Goal: Task Accomplishment & Management: Manage account settings

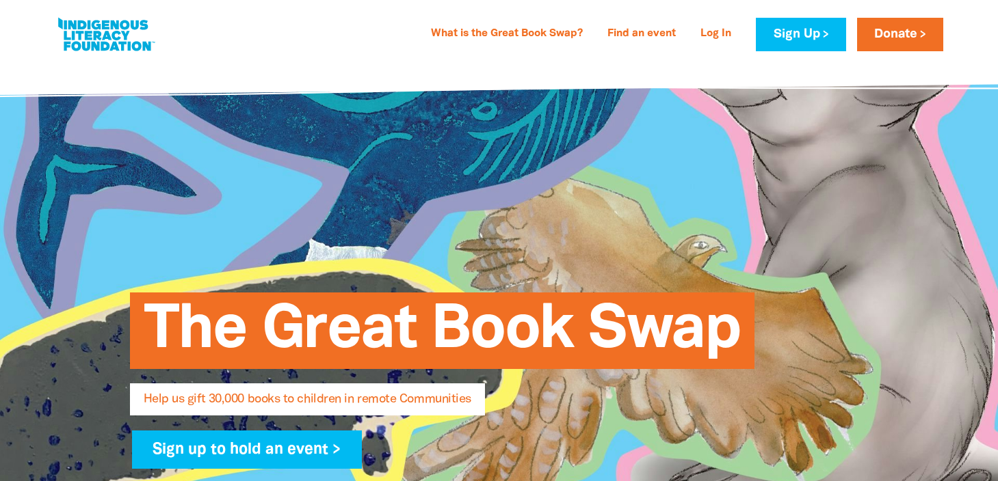
select select "AU"
click at [719, 38] on link "Log In" at bounding box center [715, 34] width 47 height 22
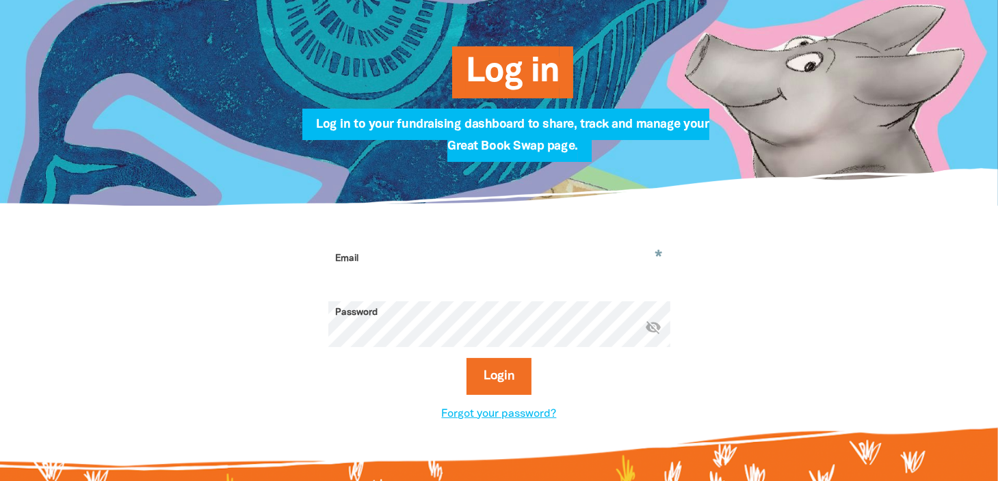
scroll to position [191, 0]
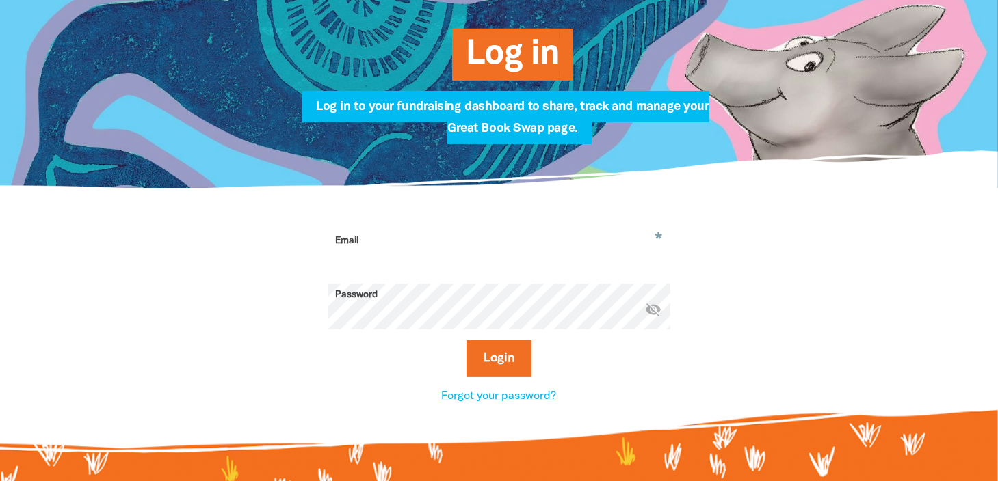
click at [425, 239] on input "Email" at bounding box center [499, 251] width 342 height 43
type input "[EMAIL_ADDRESS][DOMAIN_NAME]"
click at [504, 369] on button "Login" at bounding box center [498, 359] width 65 height 37
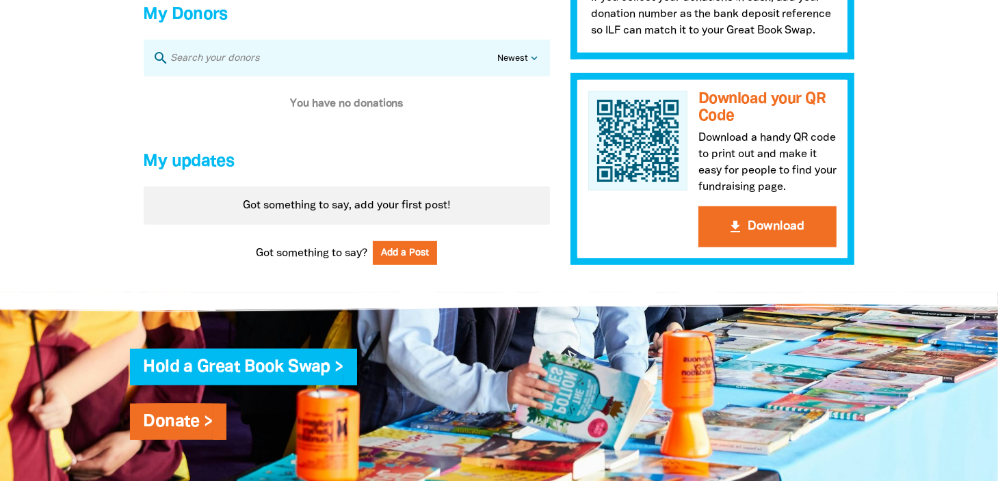
scroll to position [905, 0]
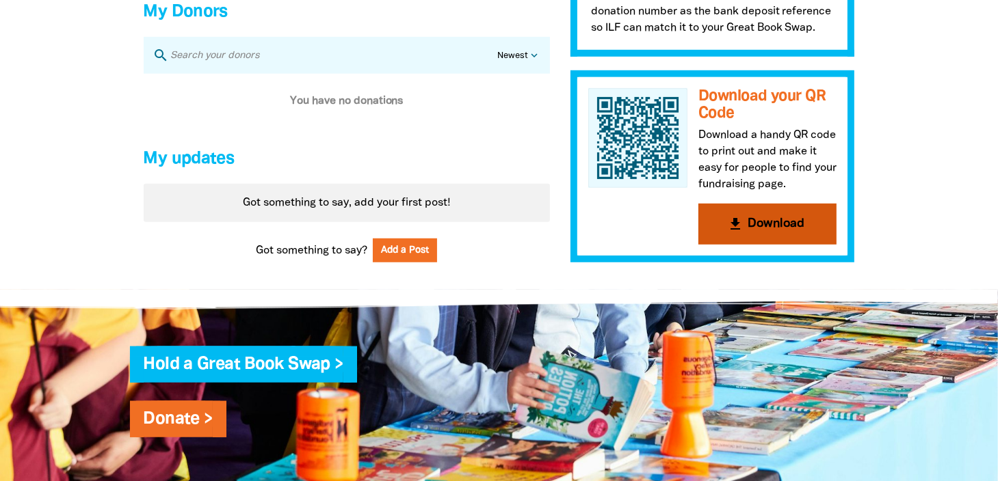
click at [765, 236] on button "get_app Download" at bounding box center [767, 224] width 138 height 41
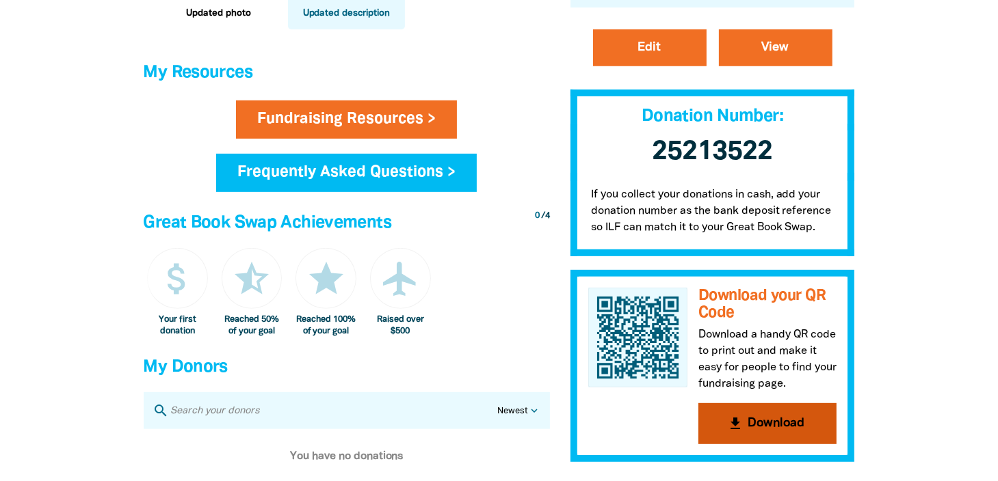
scroll to position [549, 0]
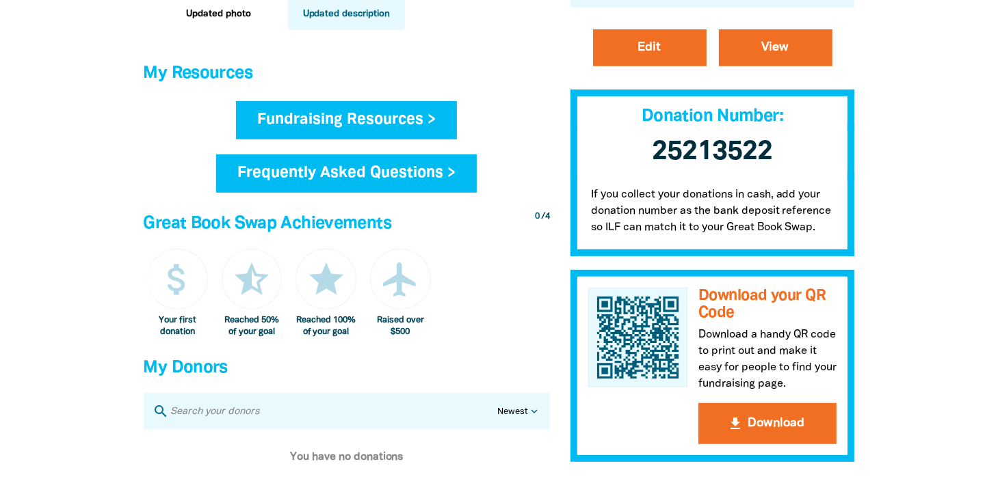
click at [393, 125] on link "Fundraising Resources >" at bounding box center [346, 120] width 221 height 38
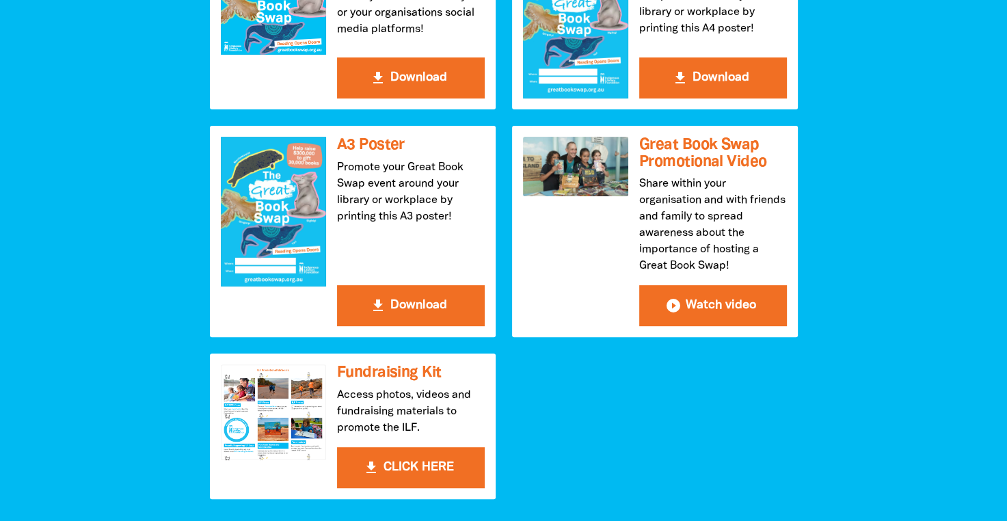
scroll to position [468, 0]
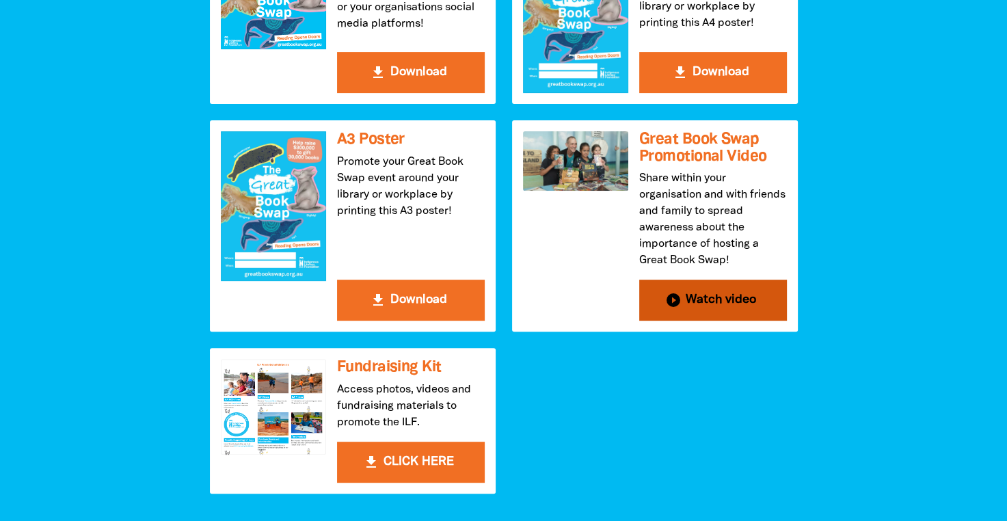
click at [708, 300] on button "play_circle_filled Watch video" at bounding box center [713, 300] width 148 height 41
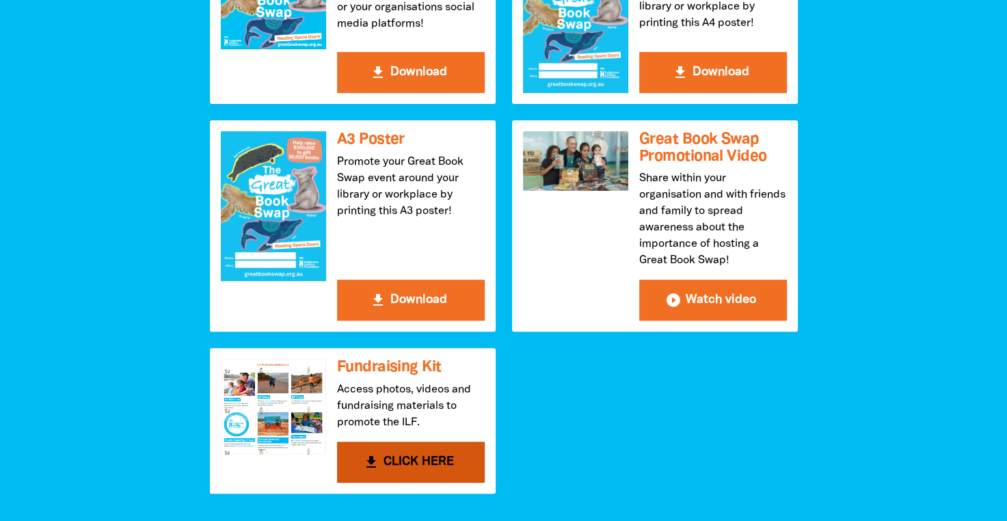
click at [389, 453] on button "get_app CLICK HERE" at bounding box center [411, 462] width 148 height 41
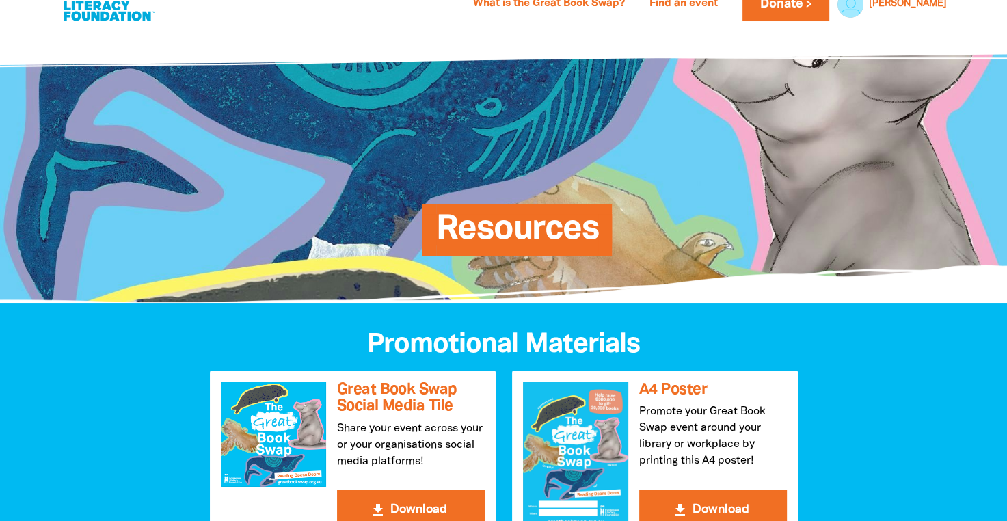
scroll to position [0, 0]
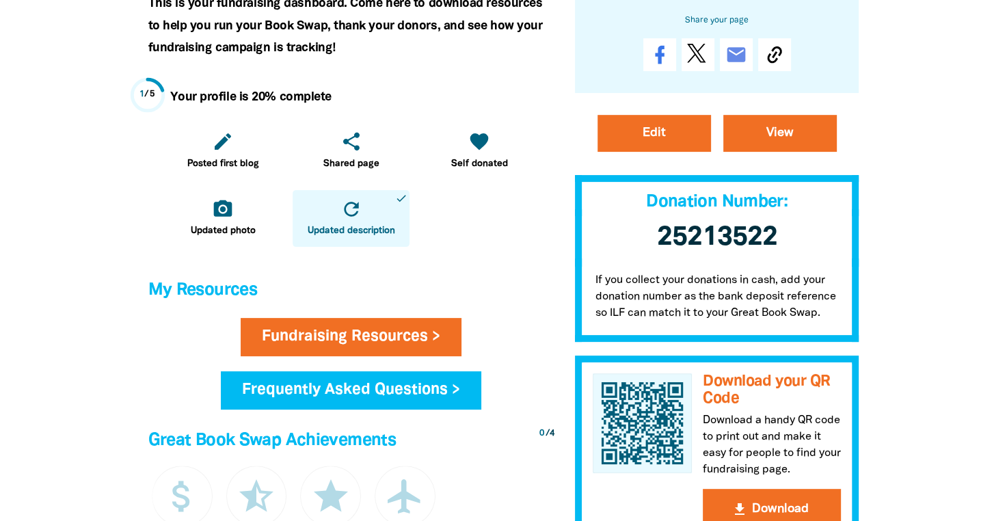
scroll to position [333, 0]
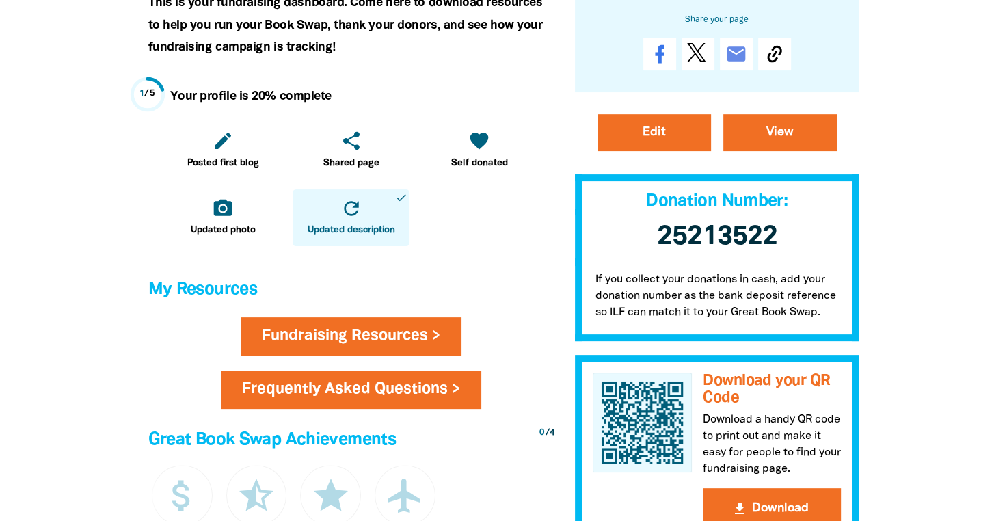
click at [343, 388] on link "Frequently Asked Questions >" at bounding box center [351, 390] width 261 height 38
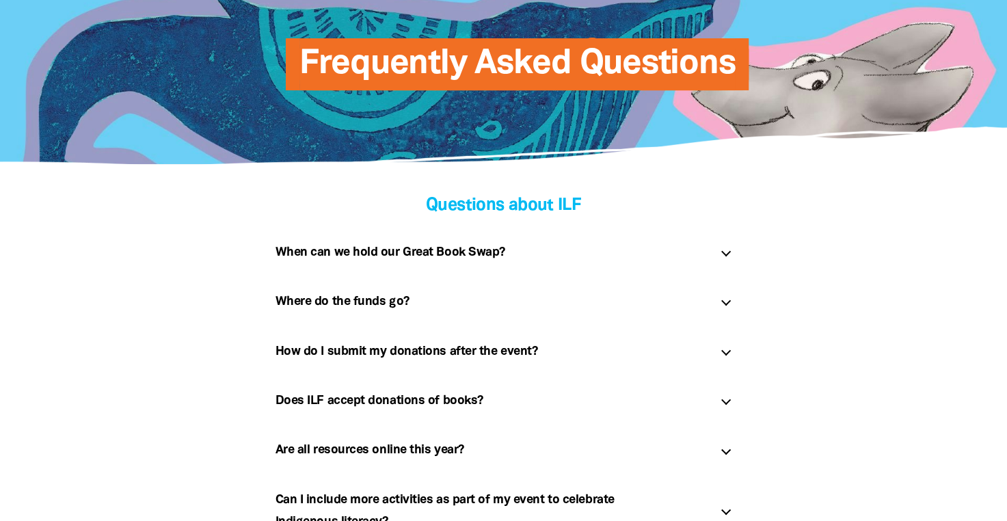
scroll to position [183, 0]
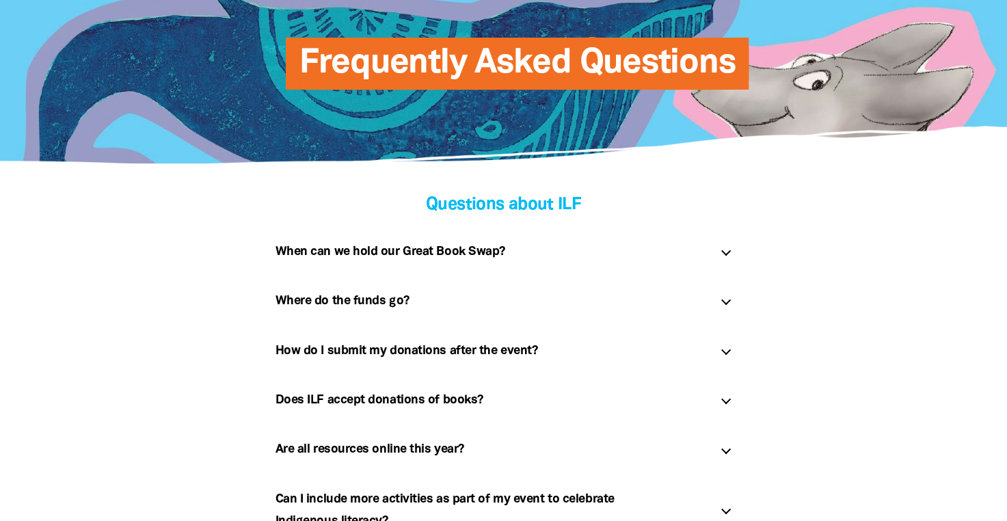
click at [730, 258] on div "When can we hold our Great Book Swap? link" at bounding box center [504, 252] width 479 height 44
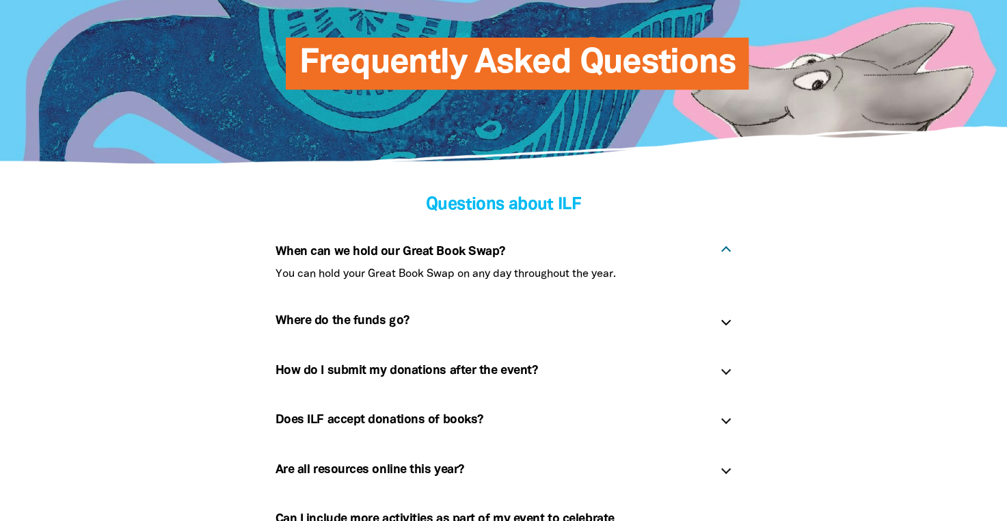
click at [722, 323] on div "Where do the funds go? link" at bounding box center [504, 321] width 479 height 44
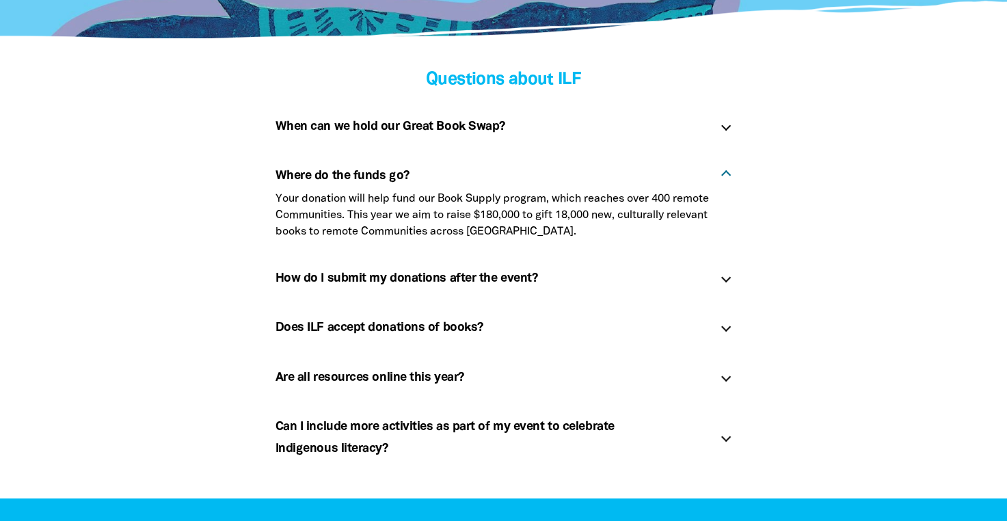
scroll to position [308, 0]
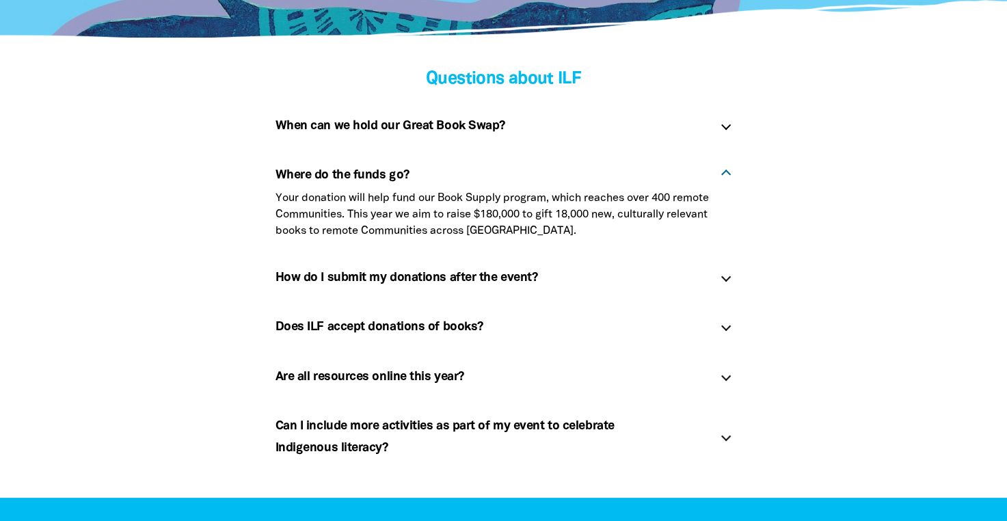
click at [726, 275] on div at bounding box center [726, 277] width 10 height 10
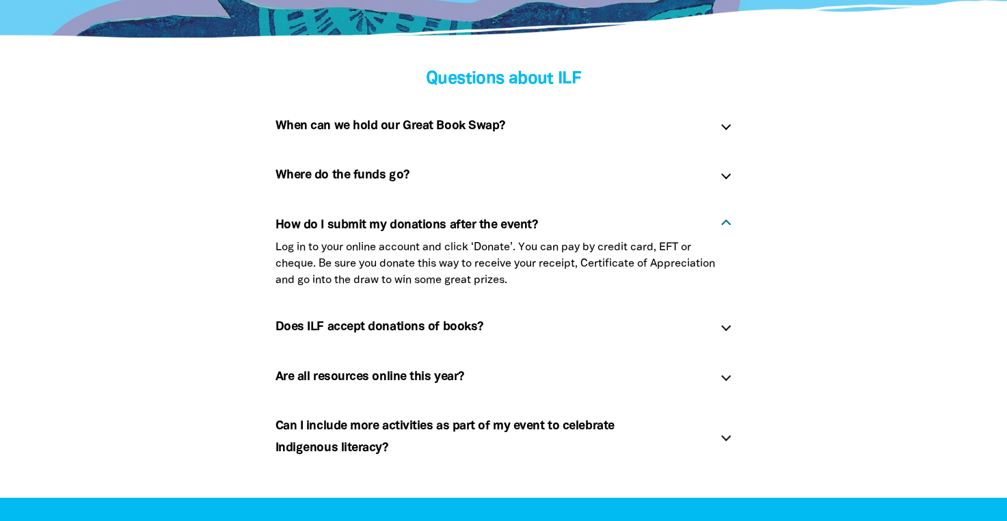
click at [728, 328] on div at bounding box center [726, 326] width 10 height 10
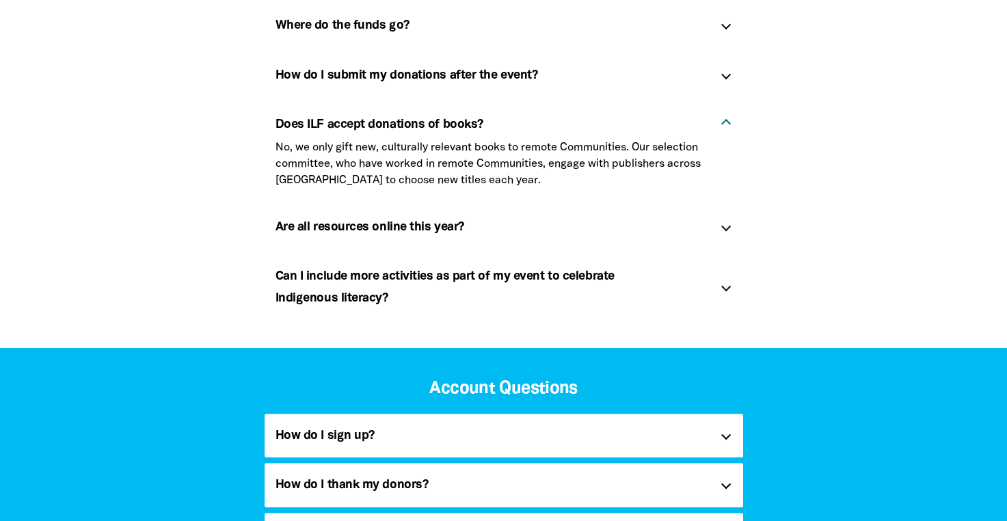
scroll to position [459, 0]
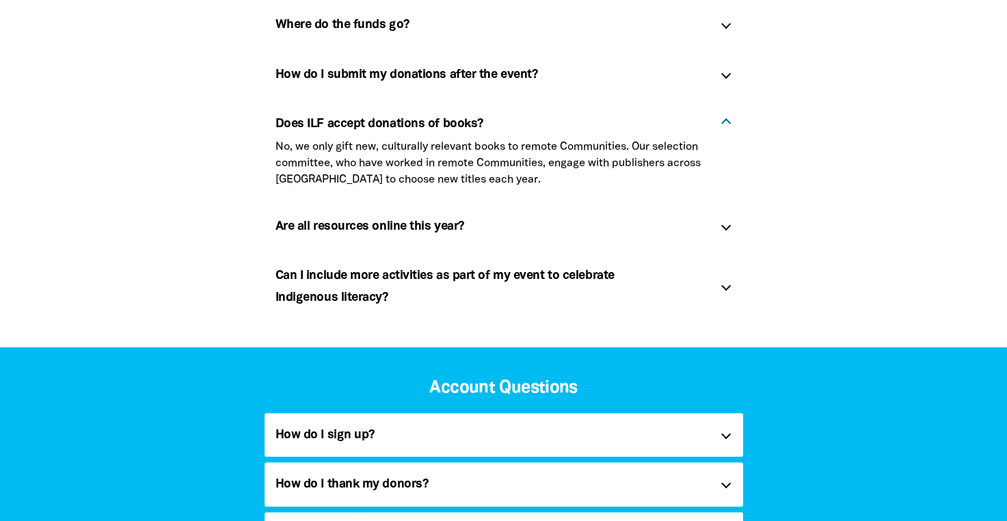
click at [729, 229] on div "Are all resources online this year? link" at bounding box center [504, 226] width 479 height 44
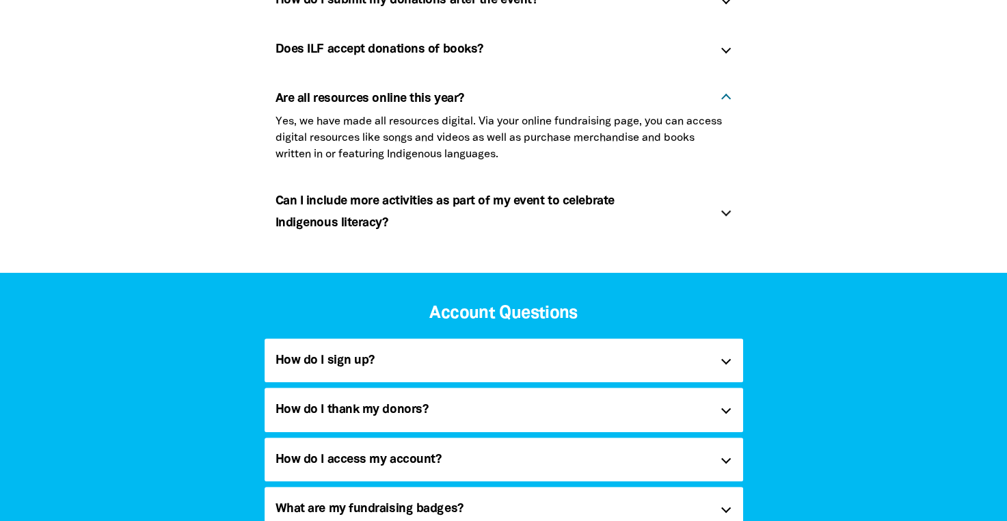
scroll to position [535, 0]
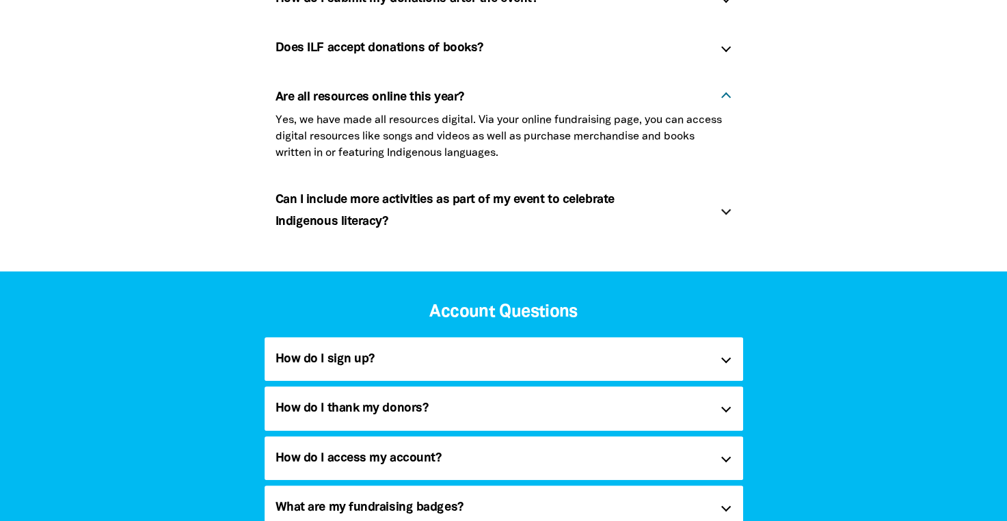
click at [721, 211] on div "Can I include more activities as part of my event to celebrate Indigenous liter…" at bounding box center [504, 211] width 479 height 66
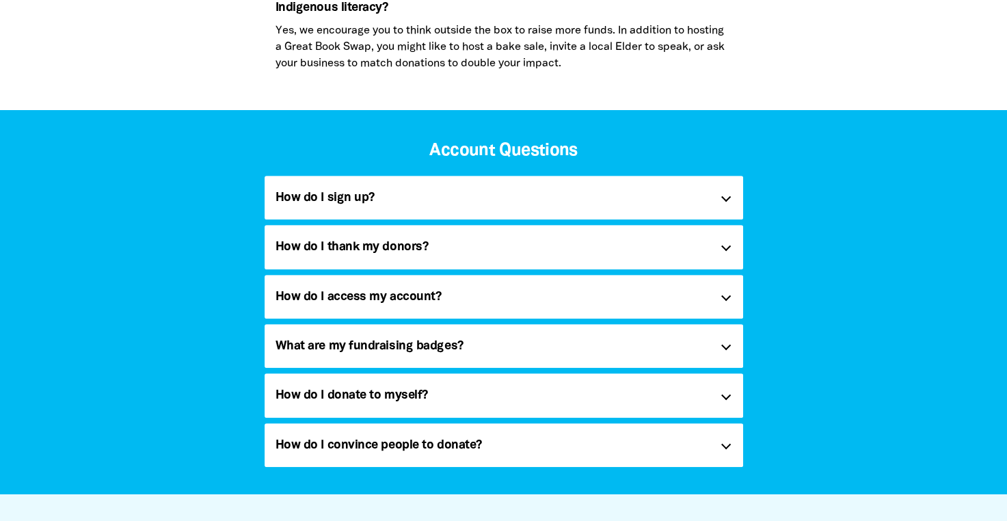
scroll to position [697, 0]
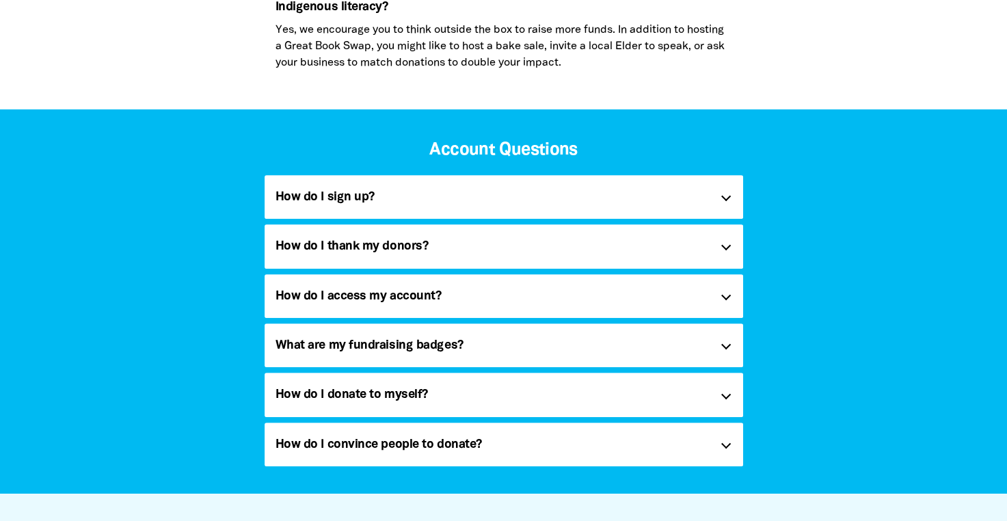
click at [721, 344] on div at bounding box center [726, 345] width 10 height 10
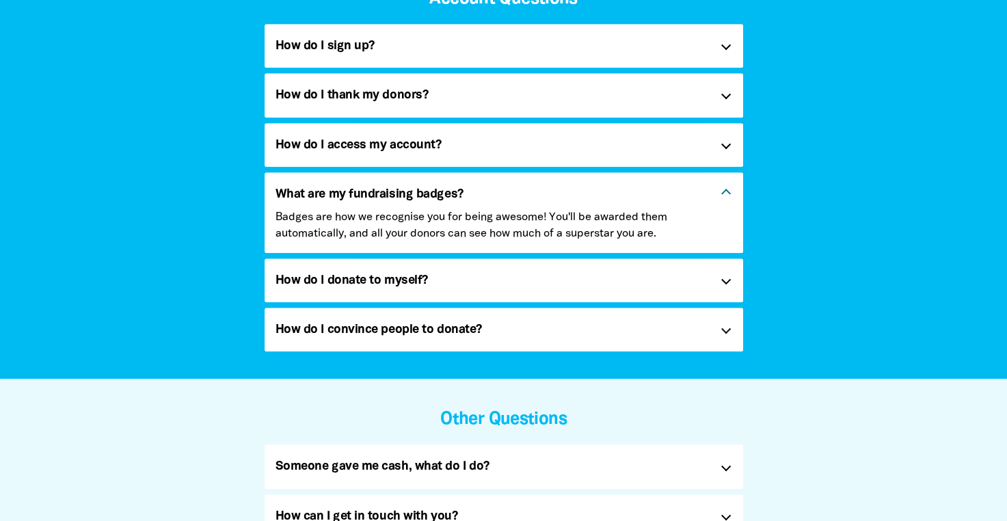
scroll to position [848, 0]
click at [727, 326] on div at bounding box center [726, 329] width 10 height 10
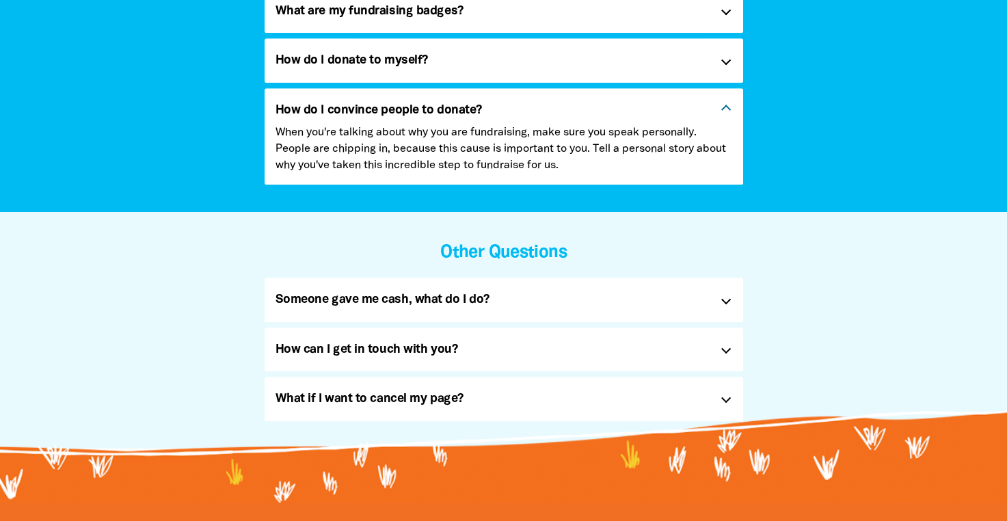
scroll to position [1033, 0]
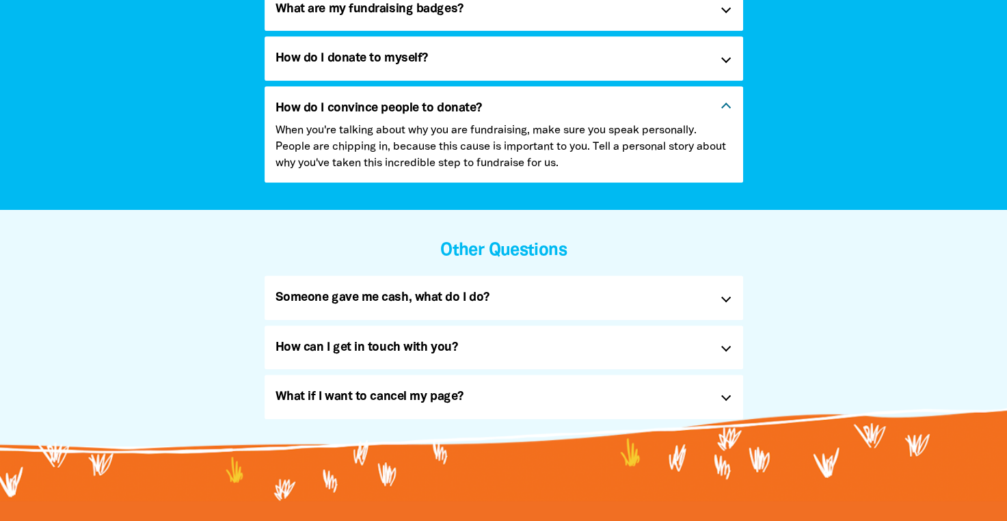
click at [728, 299] on div at bounding box center [726, 298] width 10 height 10
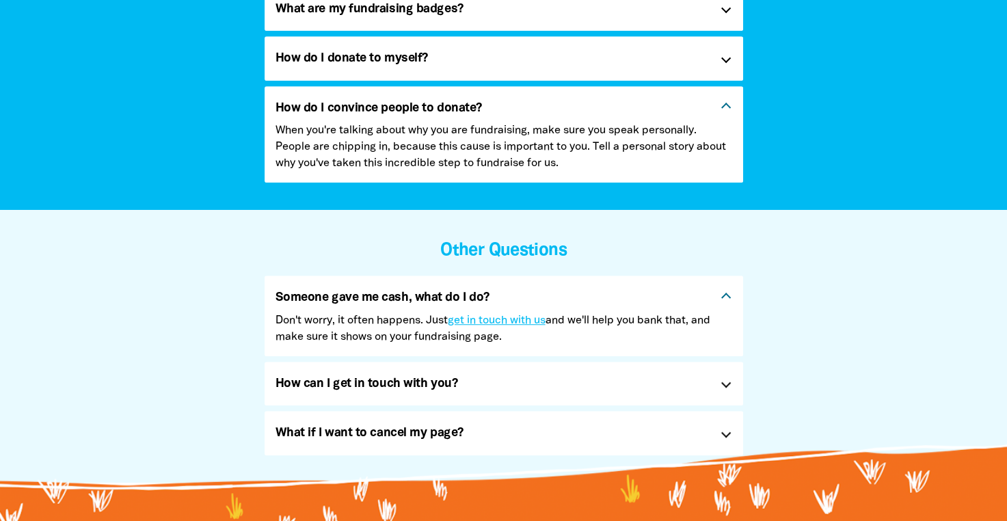
click at [728, 299] on div at bounding box center [726, 298] width 10 height 10
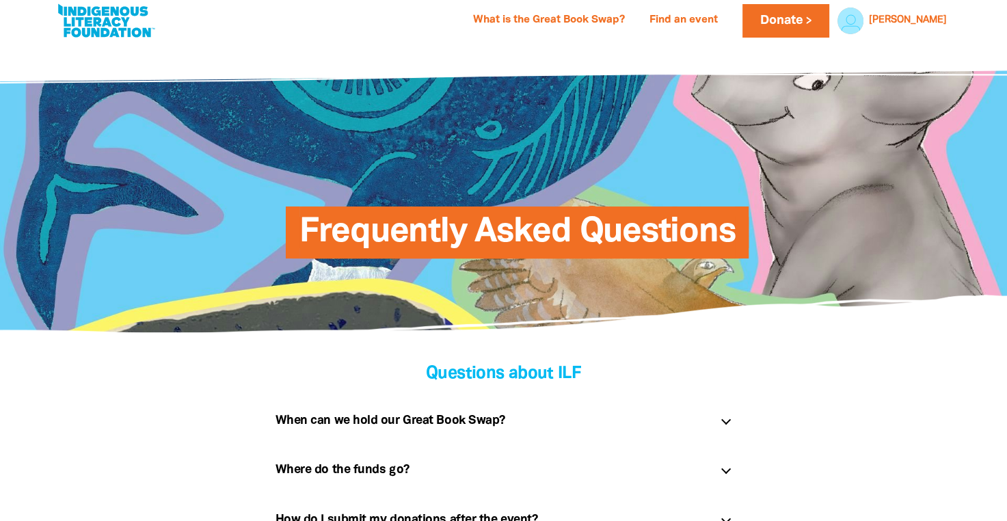
scroll to position [0, 0]
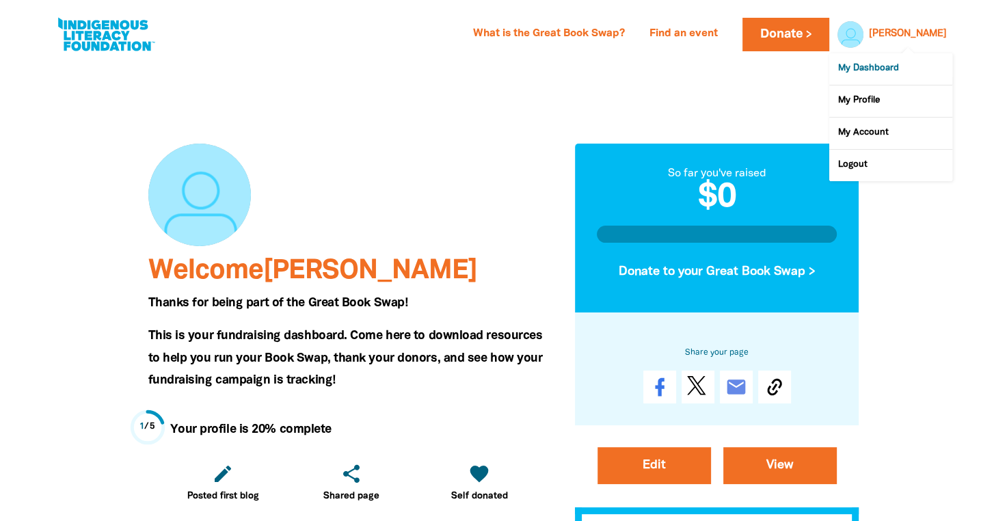
click at [889, 64] on link "My Dashboard" at bounding box center [891, 68] width 123 height 31
click at [881, 102] on link "My Profile" at bounding box center [891, 100] width 123 height 31
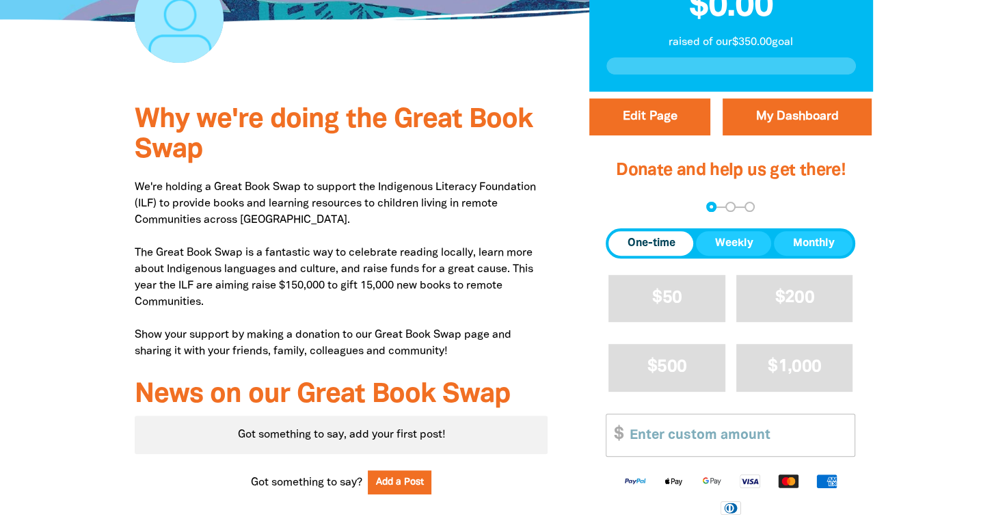
scroll to position [404, 0]
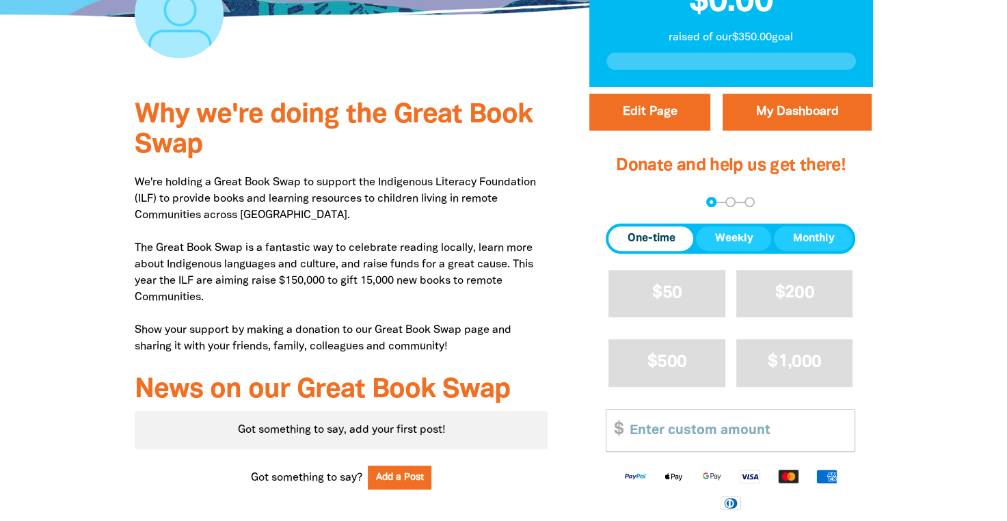
click at [136, 180] on p "We're holding a Great Book Swap to support the Indigenous Literacy Foundation (…" at bounding box center [342, 264] width 414 height 181
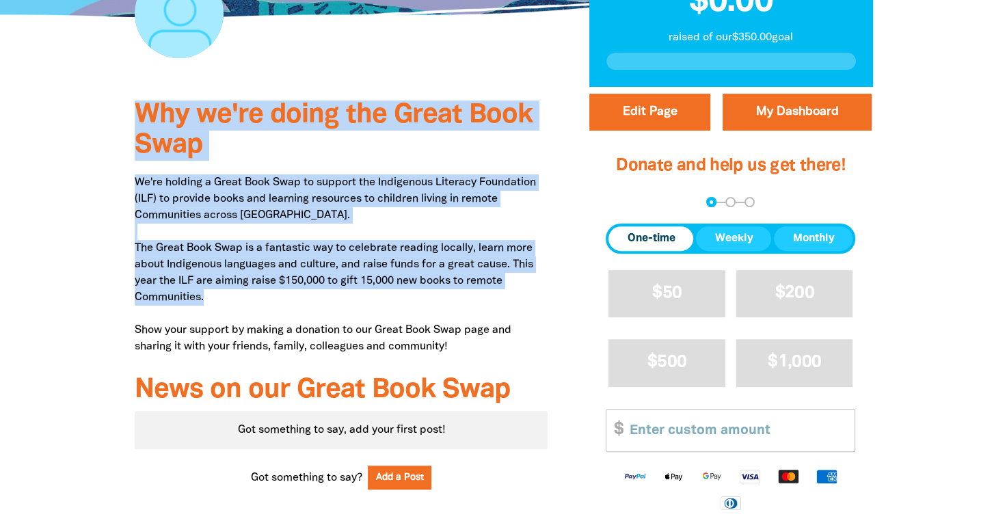
drag, startPoint x: 140, startPoint y: 116, endPoint x: 213, endPoint y: 296, distance: 194.4
click at [213, 296] on div "Why we're doing the Great Book Swap We're holding a Great Book Swap to support …" at bounding box center [341, 350] width 455 height 526
copy div "Why we're doing the Great Book Swap We're holding a Great Book Swap to support …"
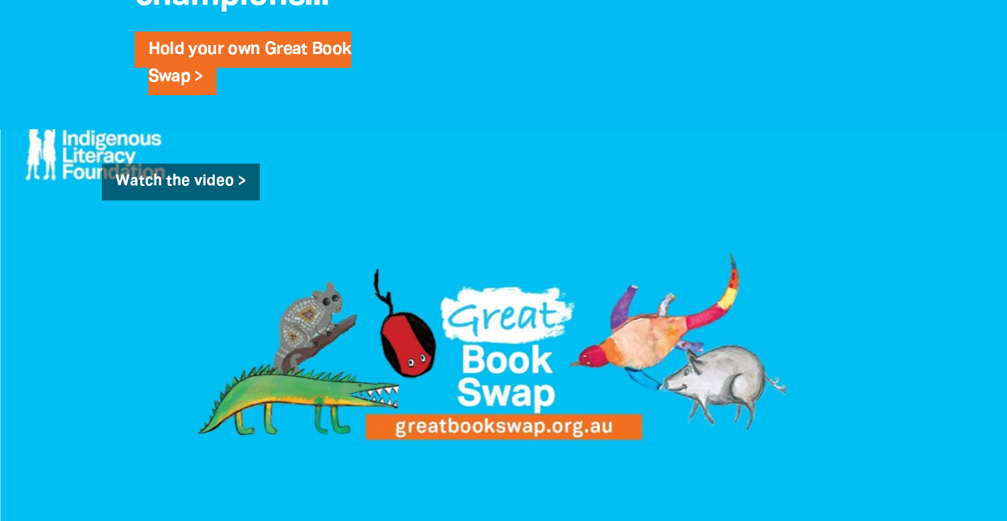
scroll to position [1113, 0]
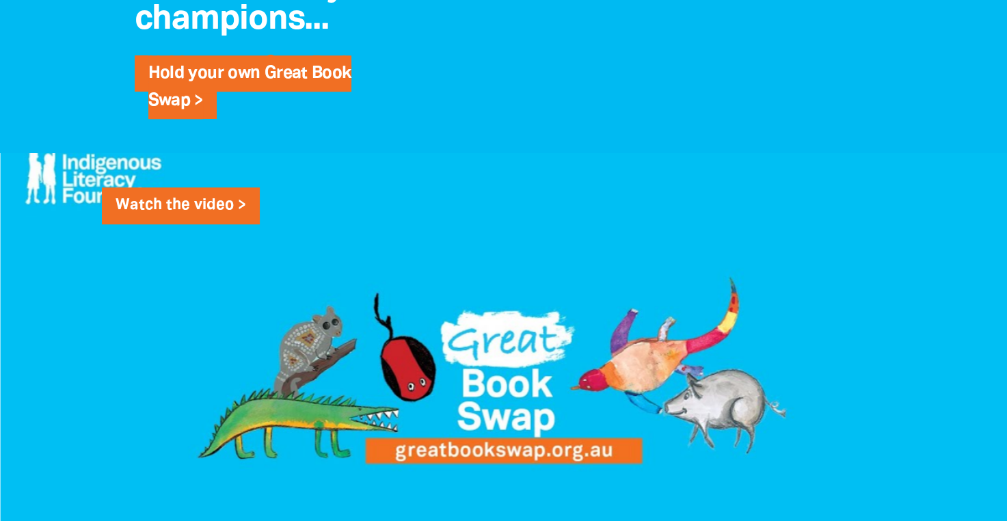
click at [211, 207] on link "Watch the video >" at bounding box center [181, 205] width 158 height 37
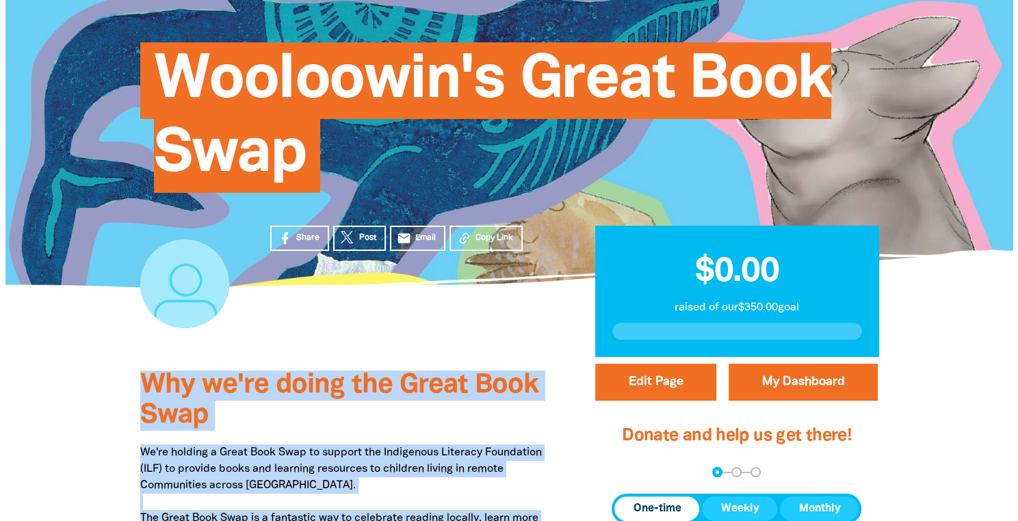
scroll to position [140, 0]
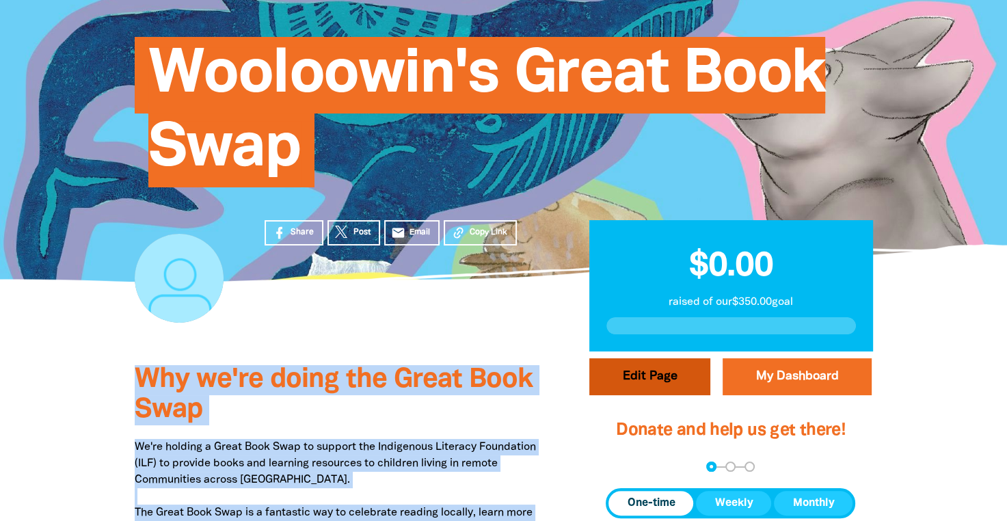
click at [652, 386] on button "Edit Page" at bounding box center [649, 376] width 121 height 37
select select "Yes"
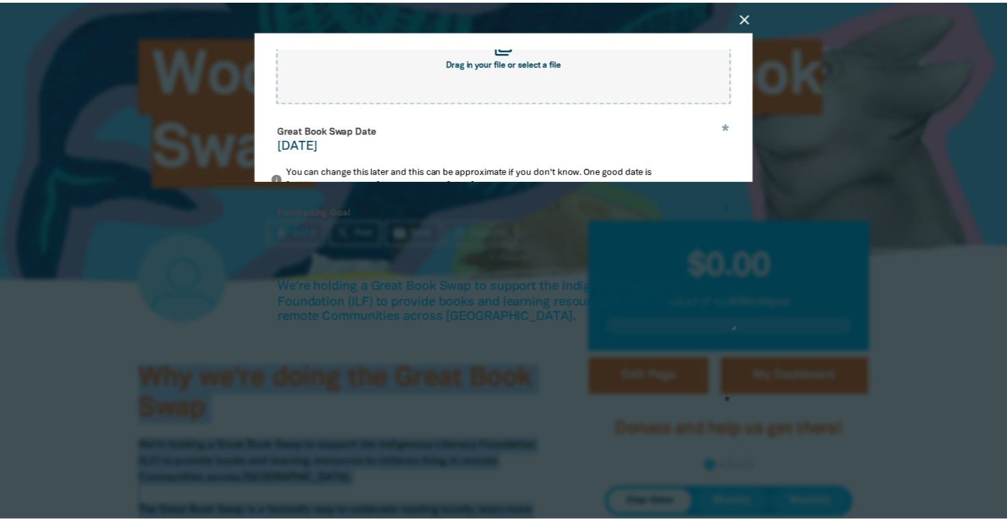
scroll to position [0, 0]
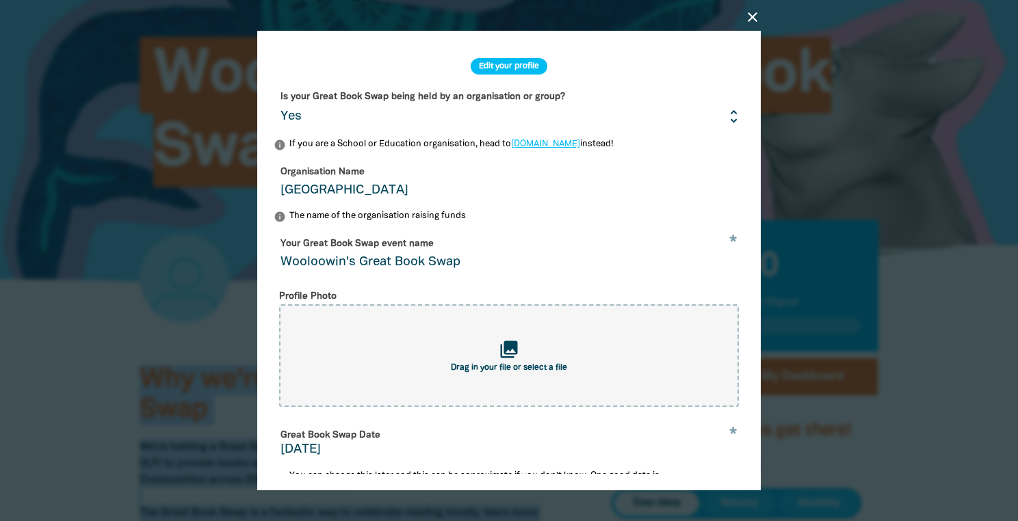
click at [749, 21] on icon "close" at bounding box center [752, 17] width 16 height 16
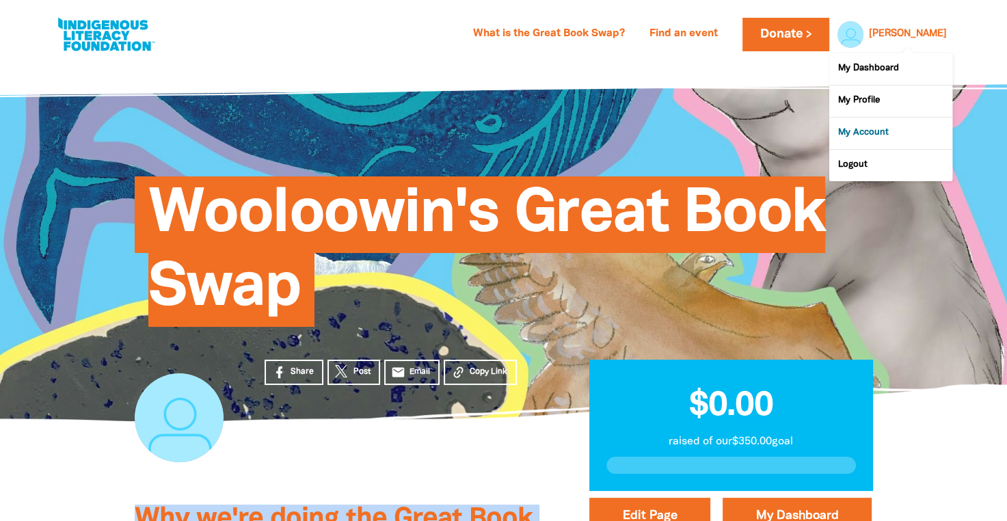
click at [883, 130] on link "My Account" at bounding box center [891, 133] width 123 height 31
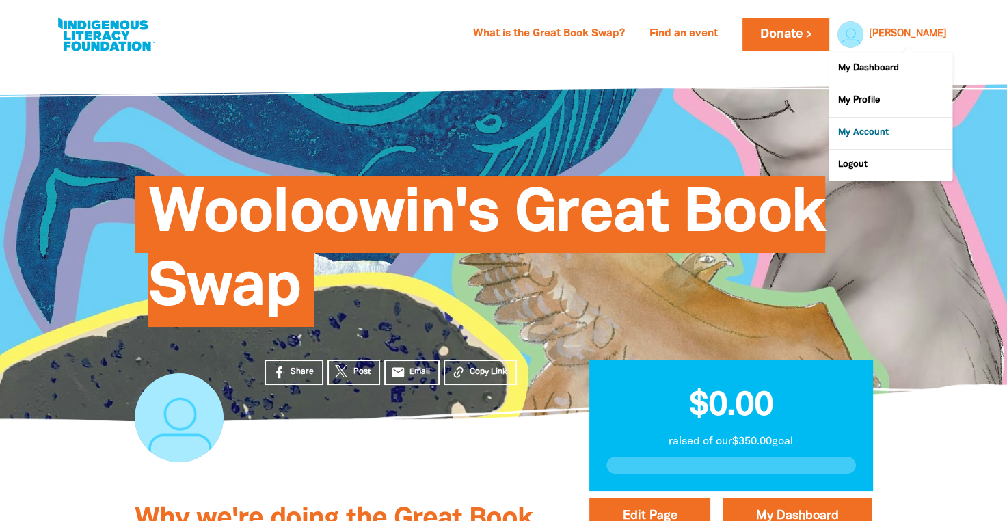
select select "AU"
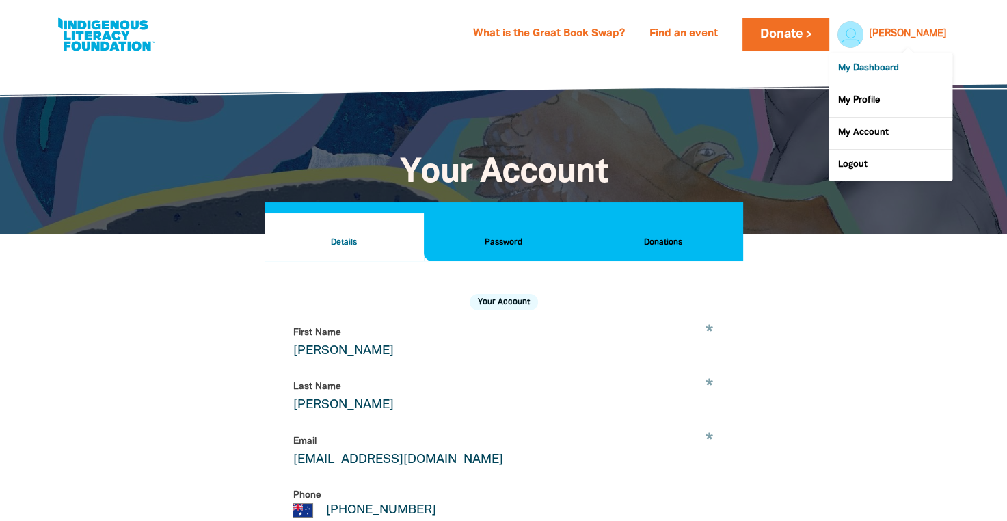
click at [893, 64] on link "My Dashboard" at bounding box center [891, 68] width 123 height 31
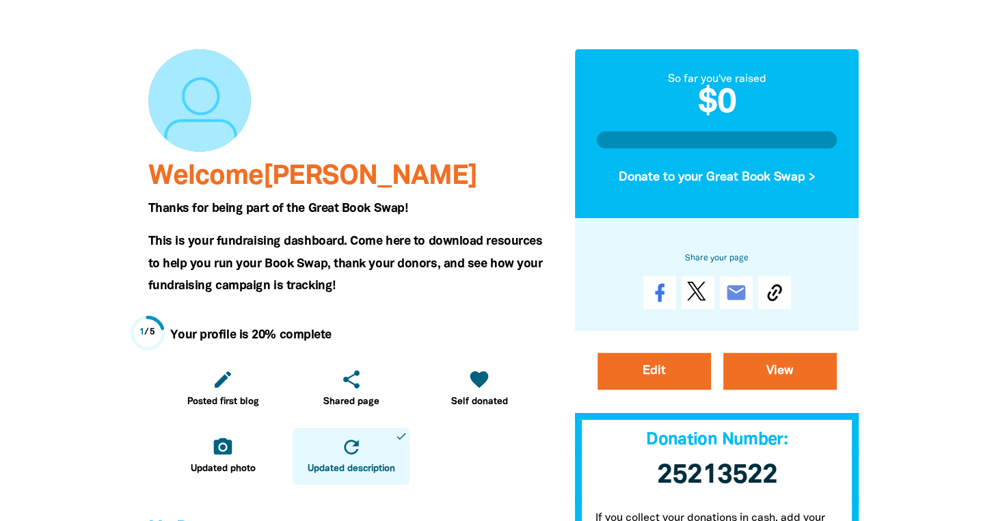
scroll to position [98, 0]
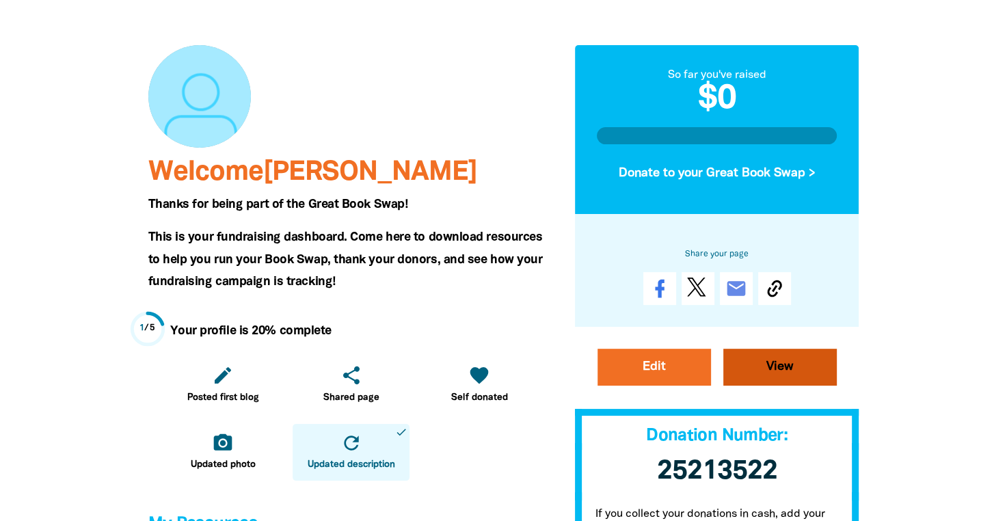
click at [769, 363] on link "View" at bounding box center [781, 367] width 114 height 37
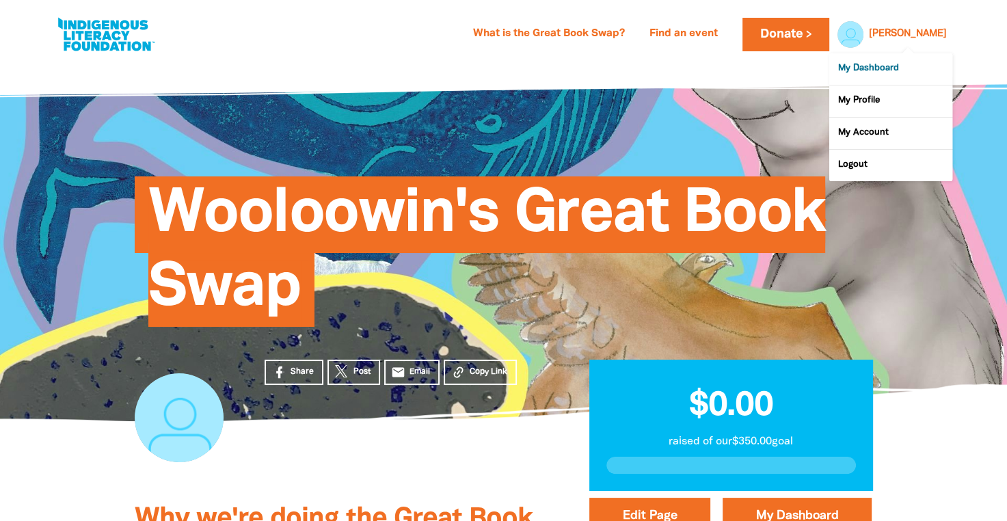
click at [886, 68] on link "My Dashboard" at bounding box center [891, 68] width 123 height 31
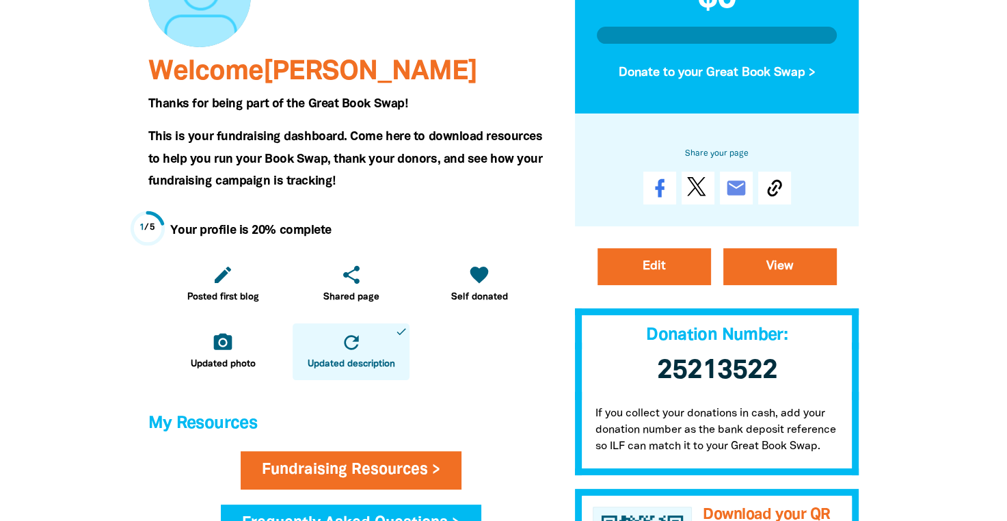
scroll to position [200, 0]
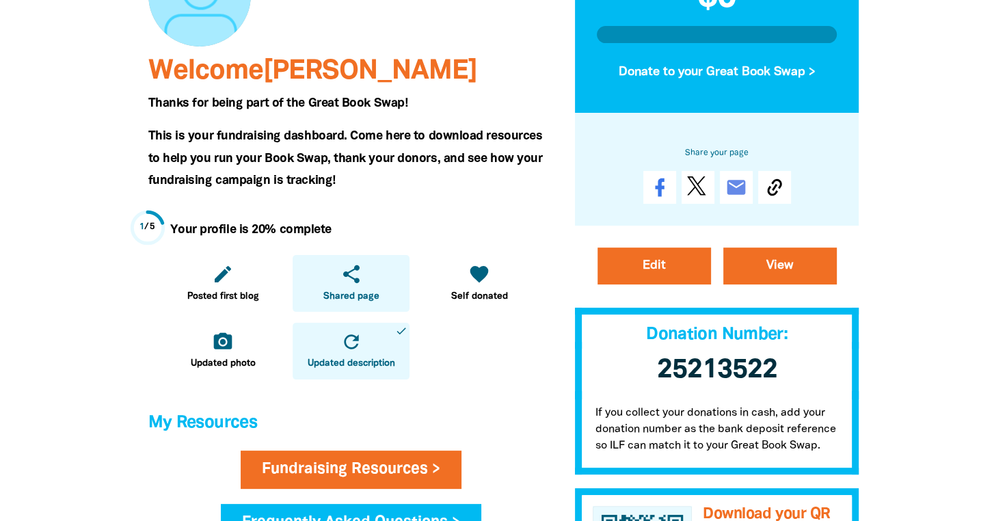
click at [360, 286] on link "share Shared page" at bounding box center [351, 283] width 117 height 57
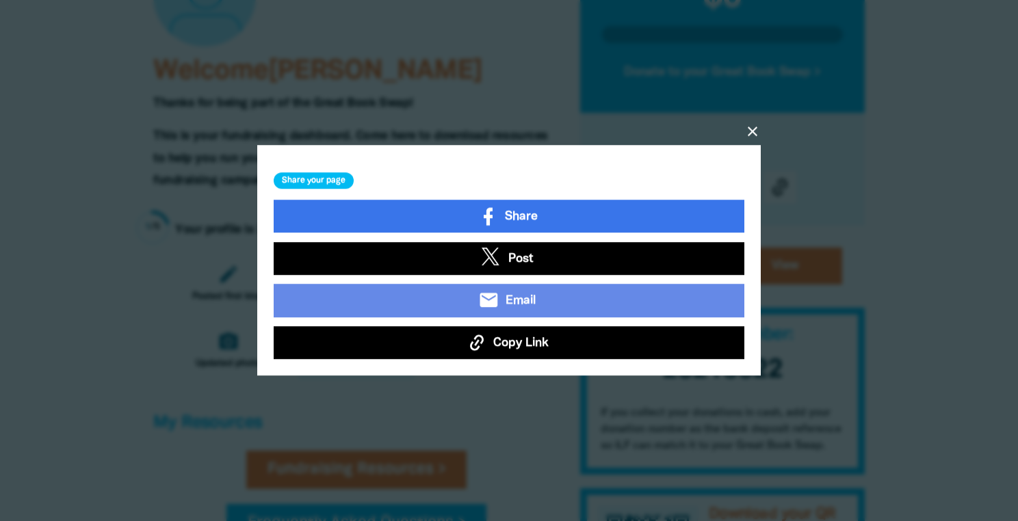
click at [747, 130] on icon "close" at bounding box center [752, 131] width 16 height 16
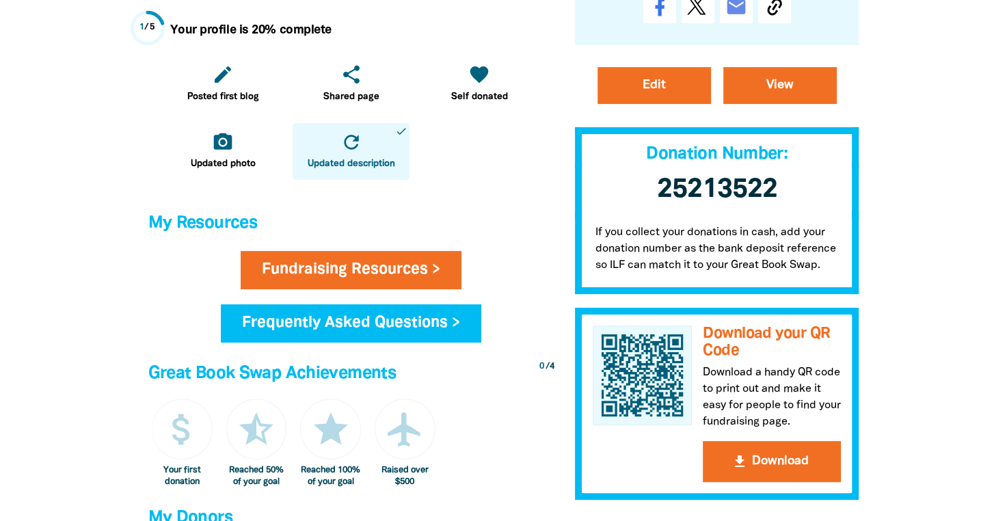
scroll to position [401, 0]
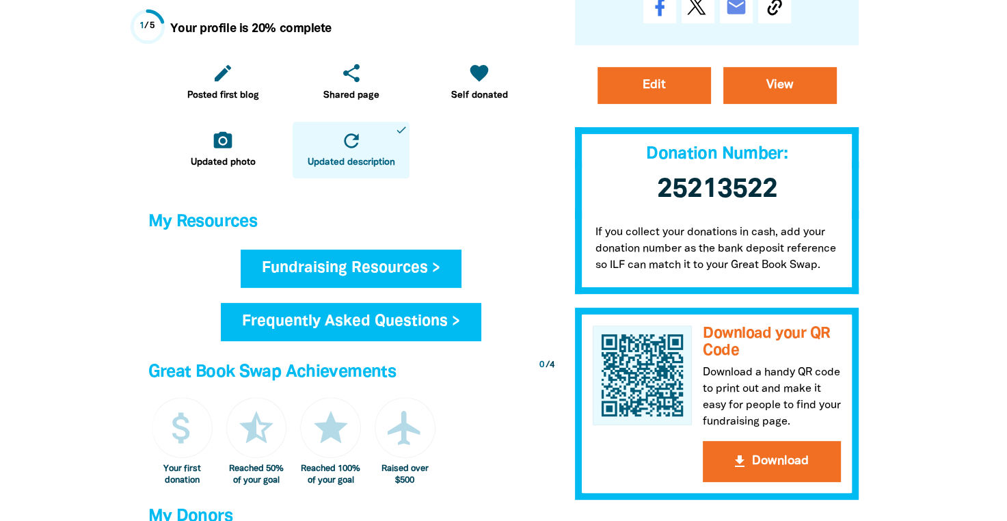
click at [357, 269] on link "Fundraising Resources >" at bounding box center [351, 269] width 221 height 38
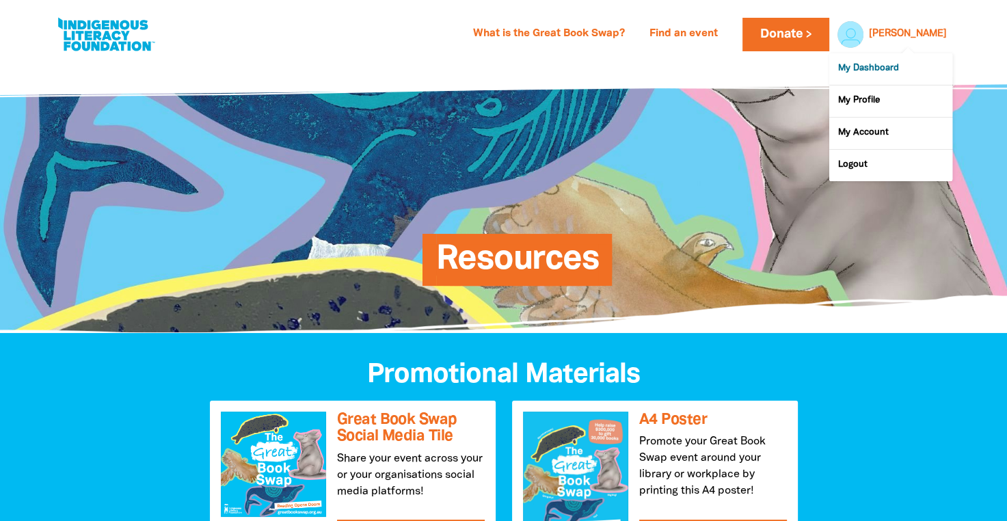
click at [887, 63] on link "My Dashboard" at bounding box center [891, 68] width 123 height 31
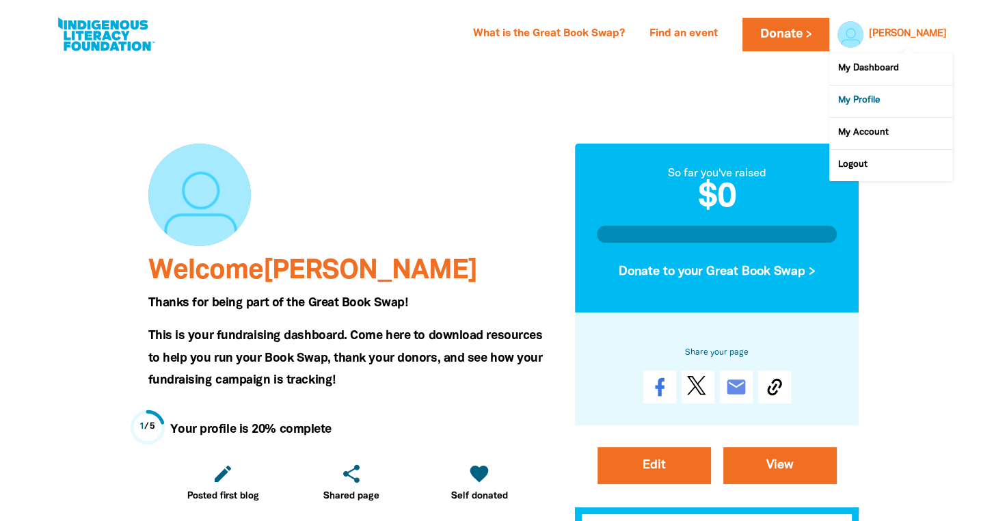
click at [867, 99] on link "My Profile" at bounding box center [891, 100] width 123 height 31
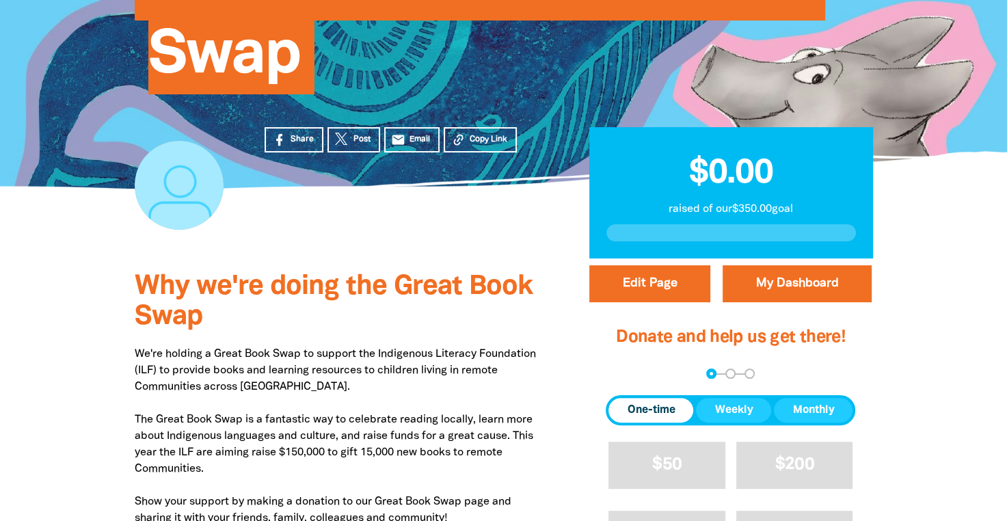
scroll to position [233, 0]
click at [844, 286] on link "My Dashboard" at bounding box center [797, 283] width 149 height 37
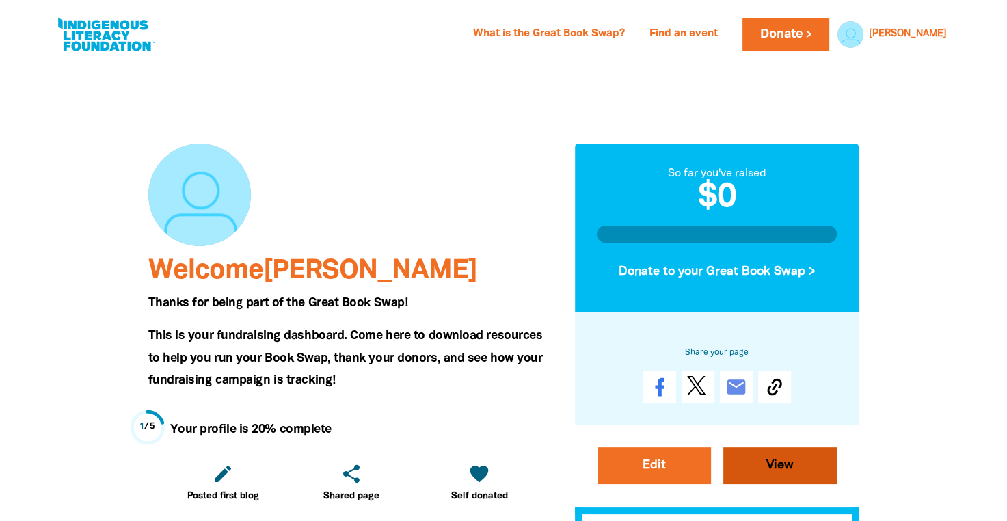
click at [790, 468] on link "View" at bounding box center [781, 465] width 114 height 37
